Goal: Browse casually: Explore the website without a specific task or goal

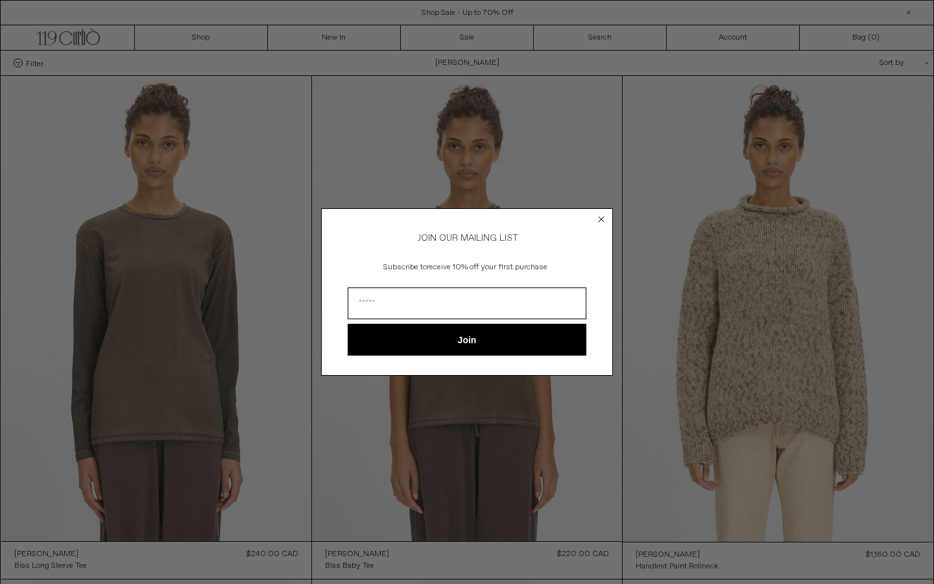
click at [602, 213] on circle "Close dialog" at bounding box center [602, 219] width 12 height 12
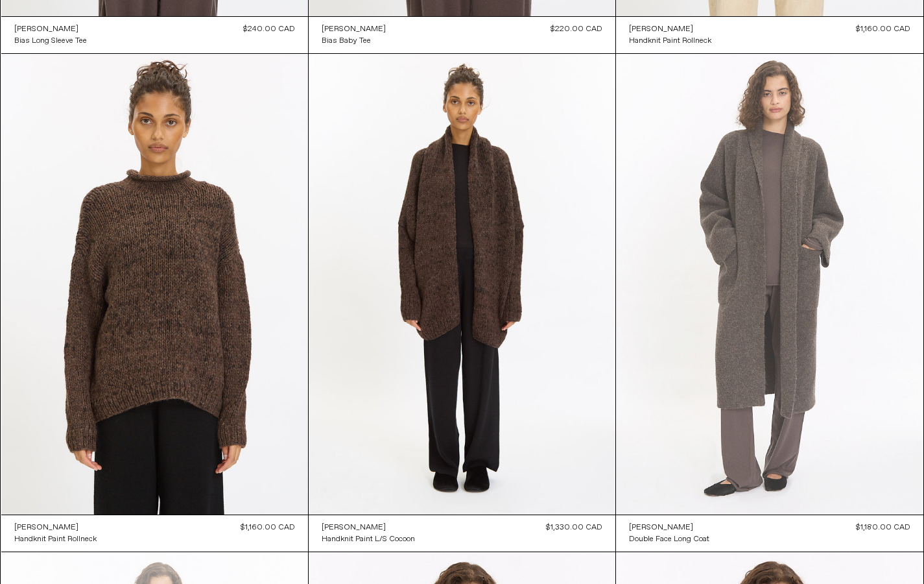
scroll to position [521, 0]
click at [754, 330] on at bounding box center [769, 283] width 307 height 461
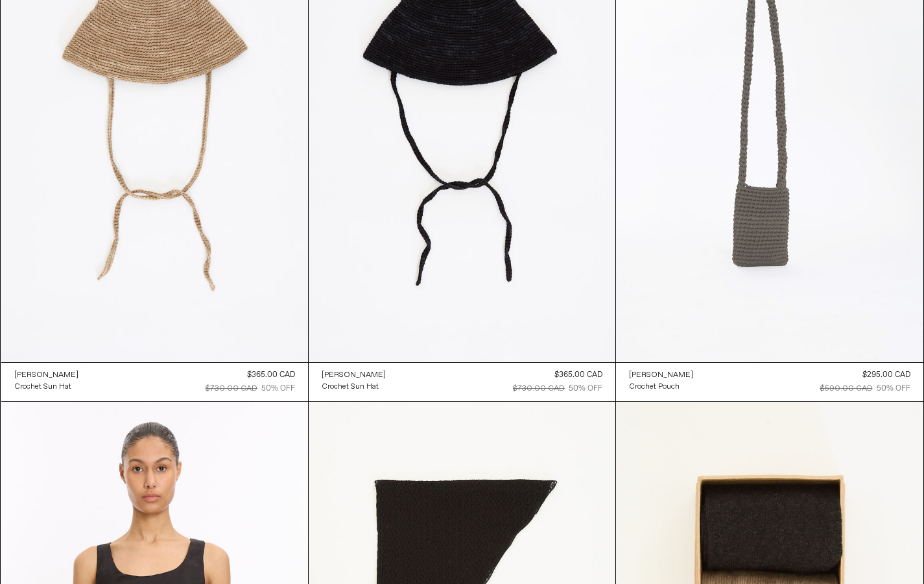
scroll to position [3173, 0]
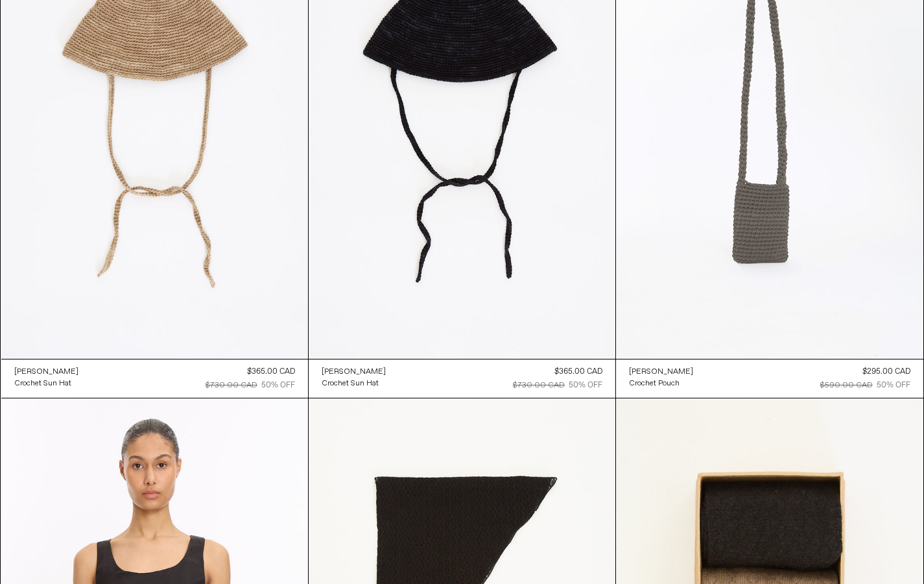
click at [765, 195] on at bounding box center [769, 128] width 307 height 461
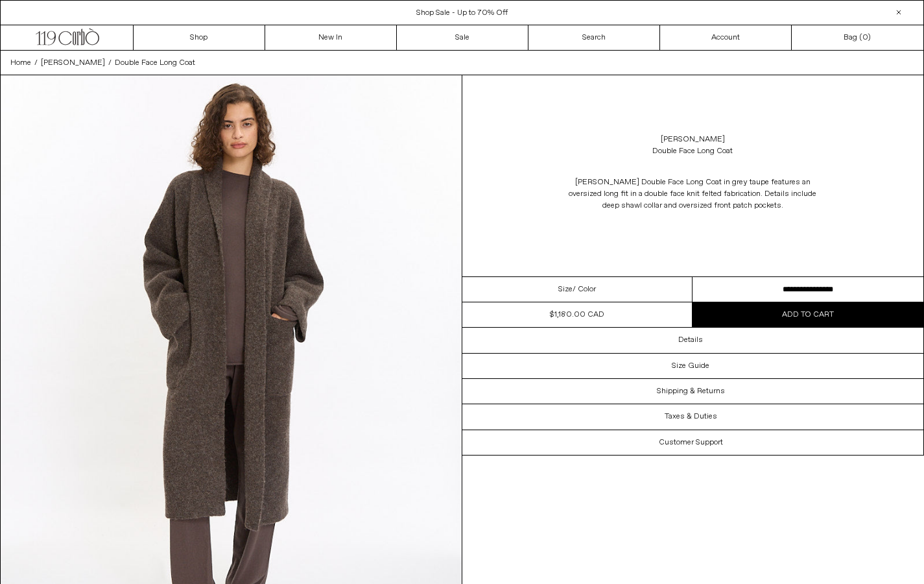
click at [257, 212] on img at bounding box center [231, 363] width 461 height 576
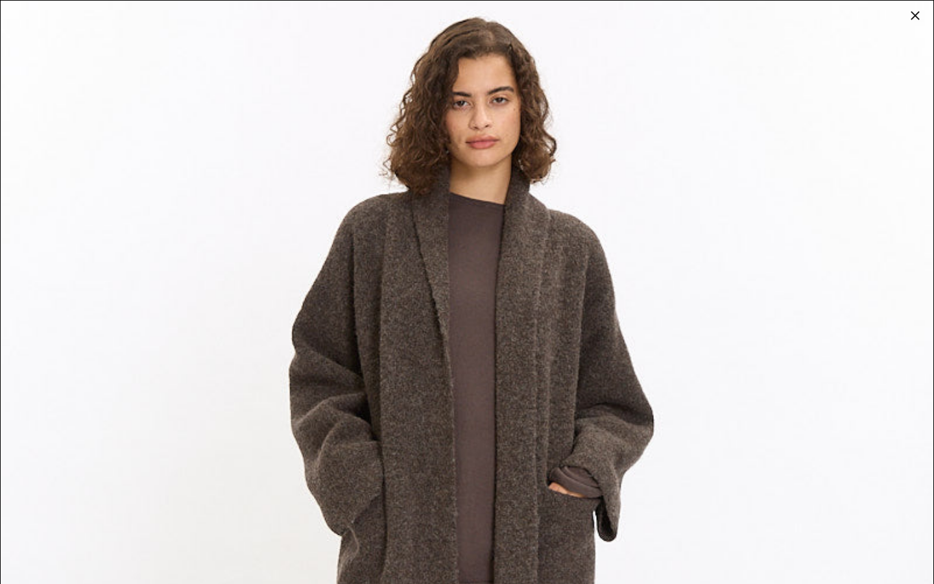
click at [916, 10] on div at bounding box center [915, 15] width 18 height 18
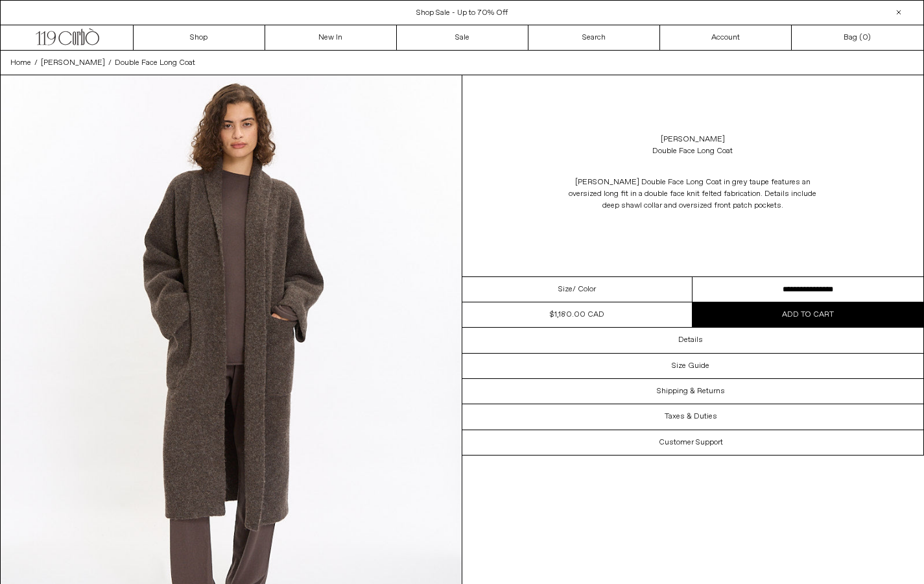
click at [902, 10] on div at bounding box center [899, 13] width 16 height 16
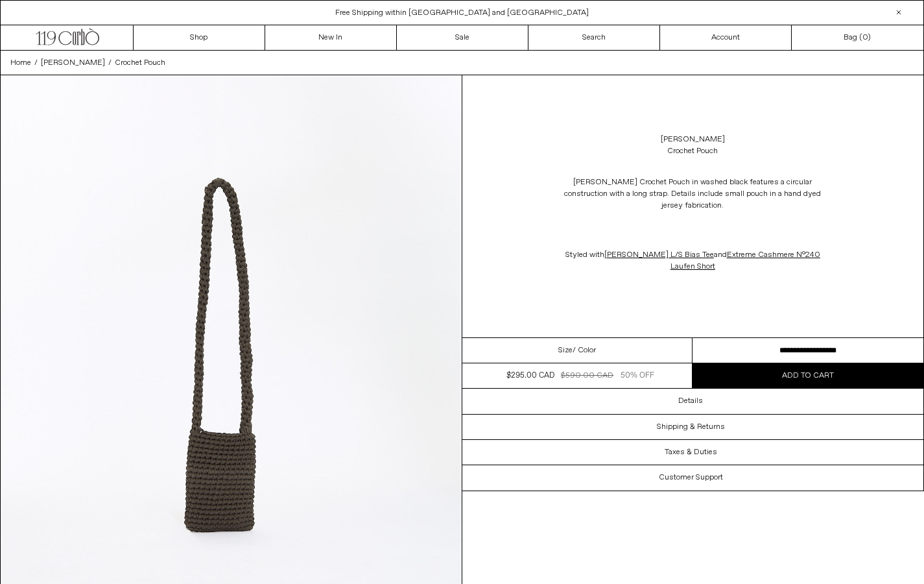
click at [230, 474] on img at bounding box center [231, 363] width 461 height 576
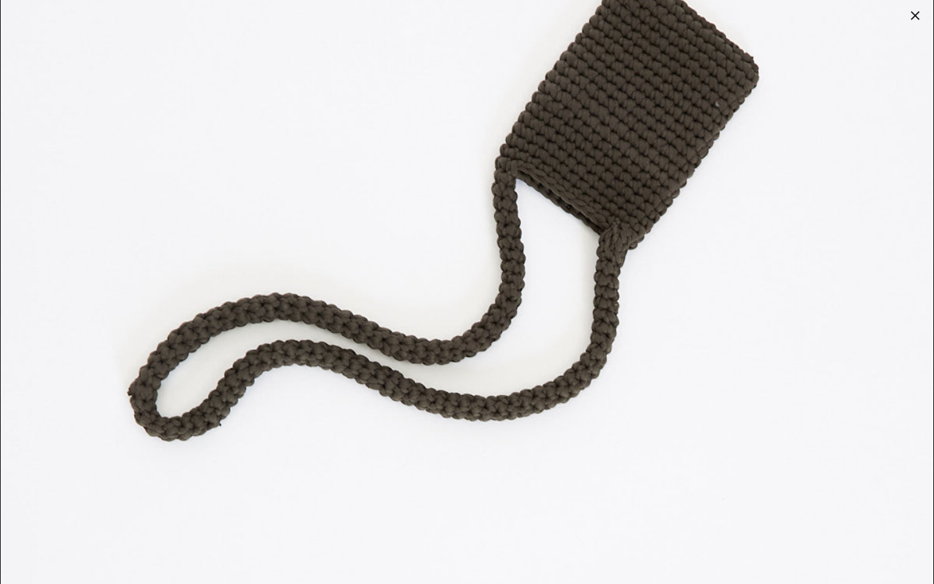
scroll to position [6259, 0]
